Goal: Check status

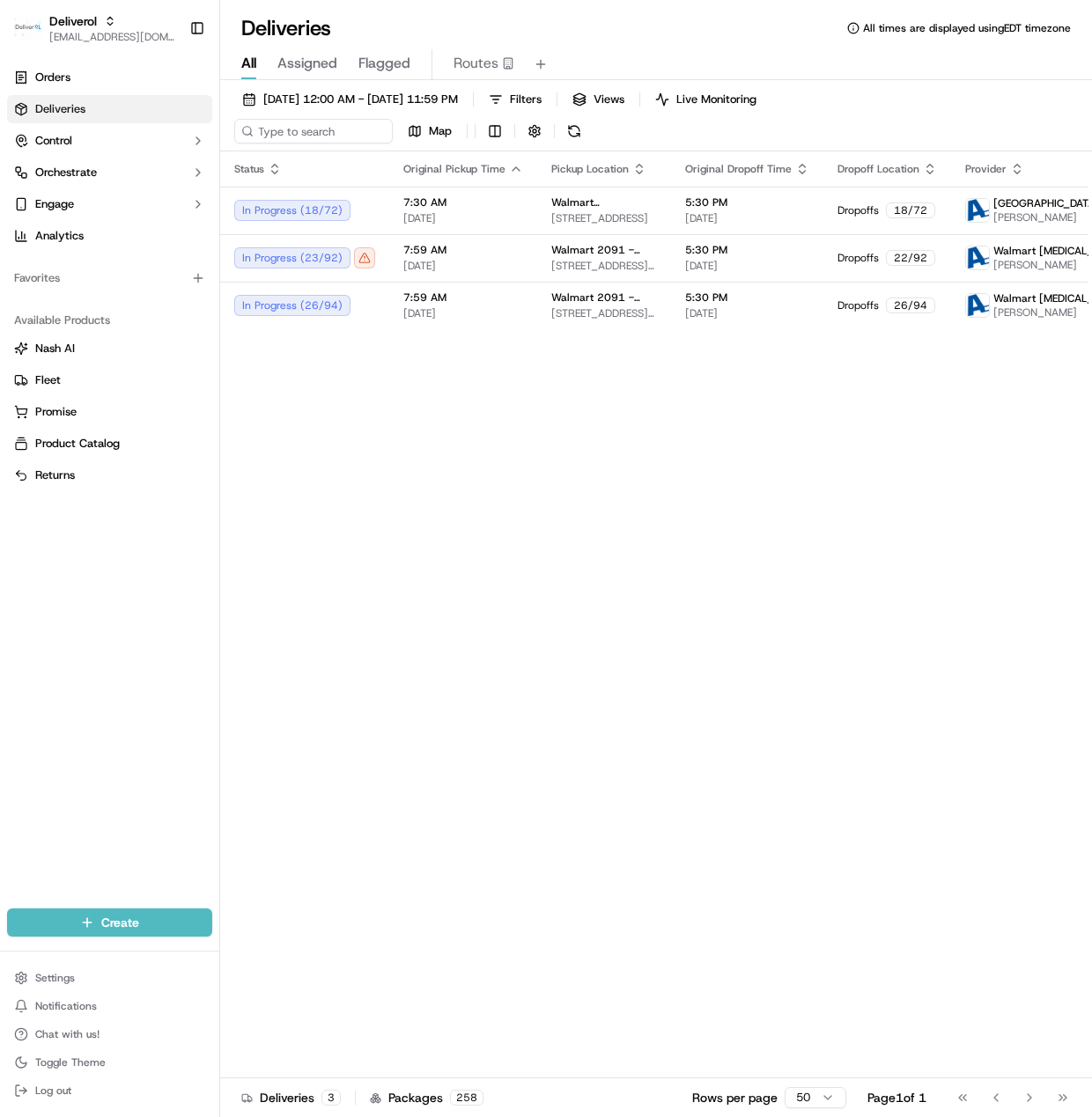
click at [933, 708] on div "Status Original Pickup Time Pickup Location Original Dropoff Time Dropoff Locat…" at bounding box center [733, 630] width 1027 height 958
click at [952, 766] on div "Status Original Pickup Time Pickup Location Original Dropoff Time Dropoff Locat…" at bounding box center [733, 630] width 1027 height 958
click at [975, 581] on div "Status Original Pickup Time Pickup Location Original Dropoff Time Dropoff Locat…" at bounding box center [733, 630] width 1027 height 958
click at [627, 635] on div "Status Original Pickup Time Pickup Location Original Dropoff Time Dropoff Locat…" at bounding box center [733, 630] width 1027 height 958
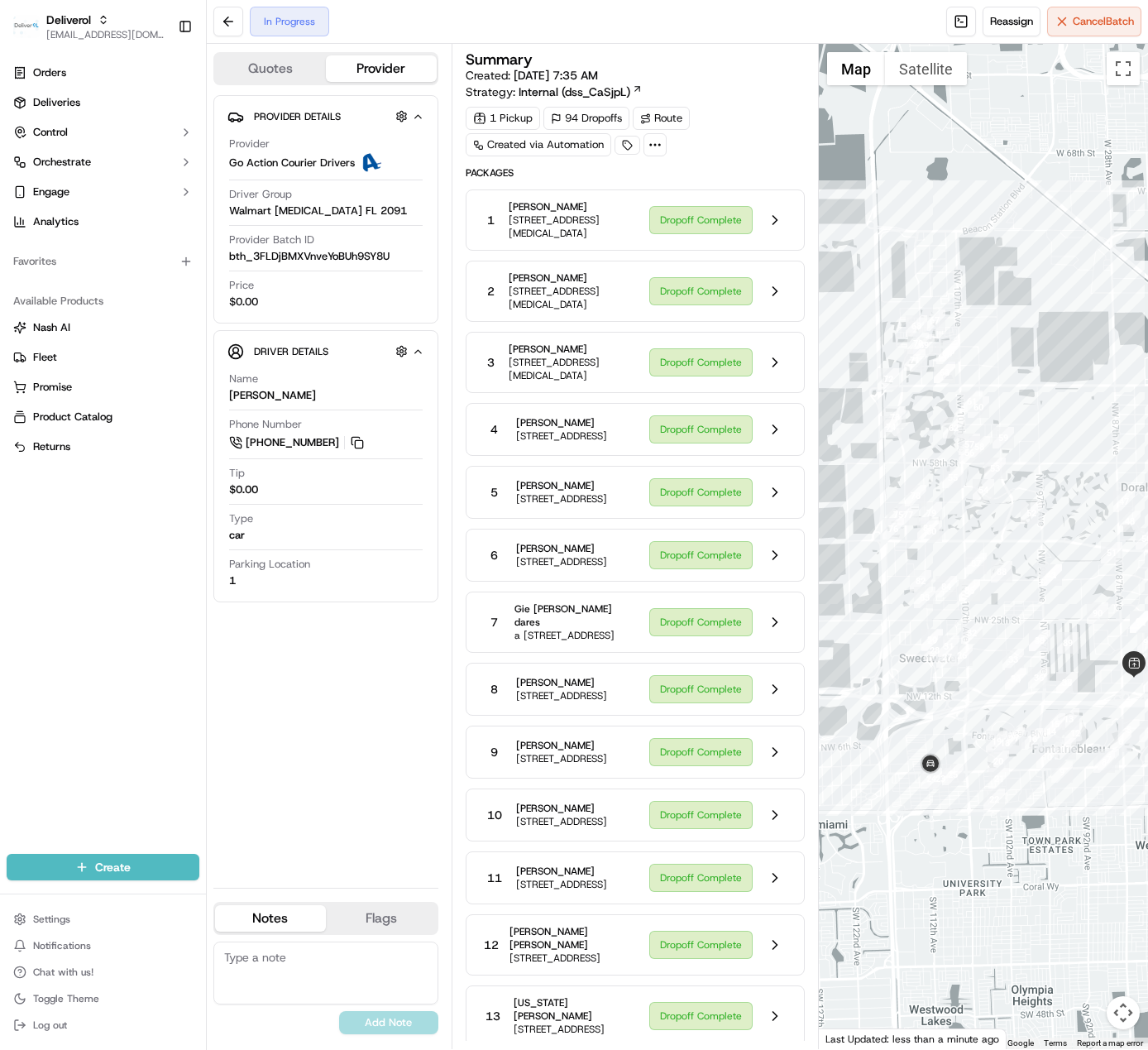
click at [107, 664] on div "Orders Deliveries Control Orchestrate Engage Analytics Favorites Available Prod…" at bounding box center [103, 447] width 206 height 788
click at [40, 721] on div "Orders Deliveries Control Orchestrate Engage Analytics Favorites Available Prod…" at bounding box center [103, 447] width 206 height 788
